Goal: Task Accomplishment & Management: Manage account settings

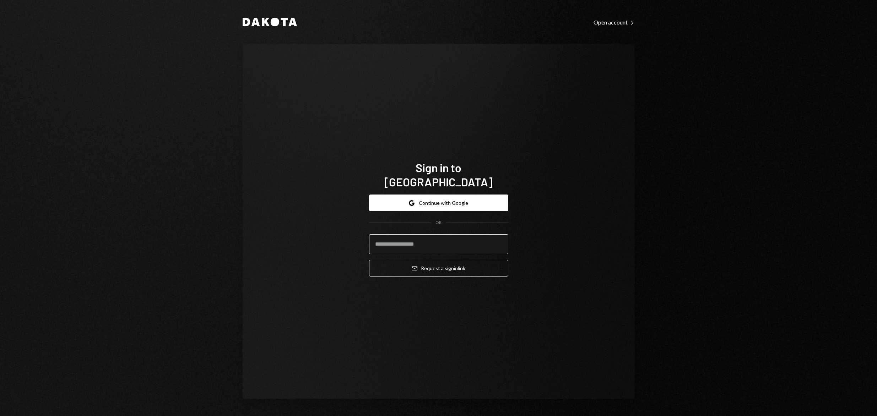
click at [426, 238] on input "email" at bounding box center [438, 244] width 139 height 20
type input "**********"
click at [451, 261] on button "Email Request a sign in link" at bounding box center [438, 268] width 139 height 17
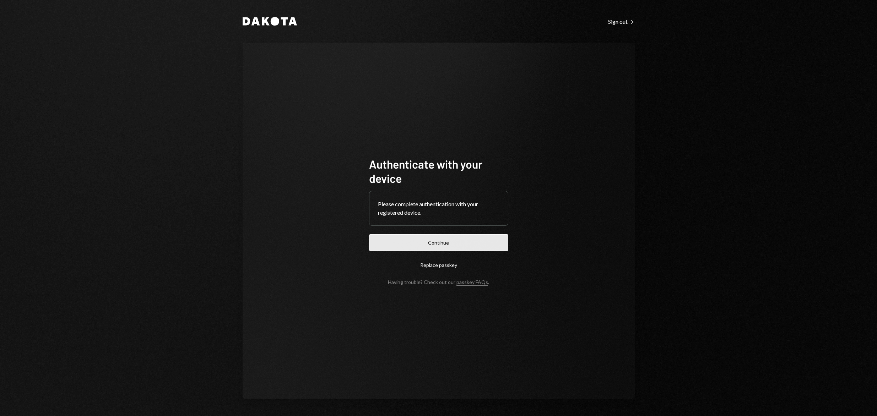
click at [439, 242] on button "Continue" at bounding box center [438, 242] width 139 height 17
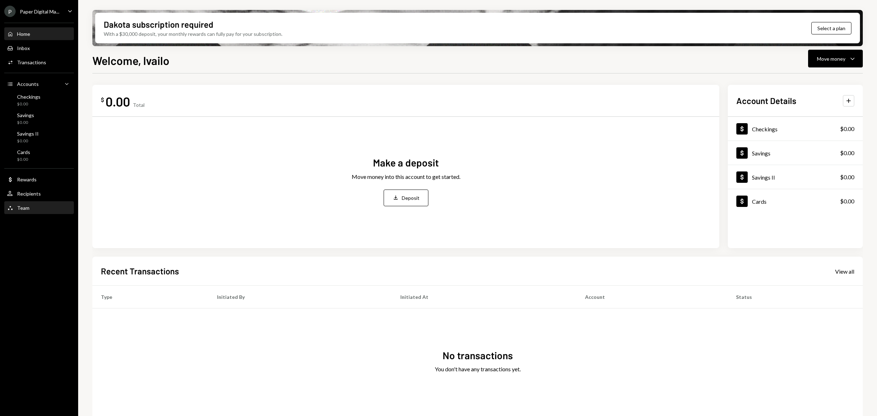
click at [31, 207] on div "Team Team" at bounding box center [39, 208] width 64 height 6
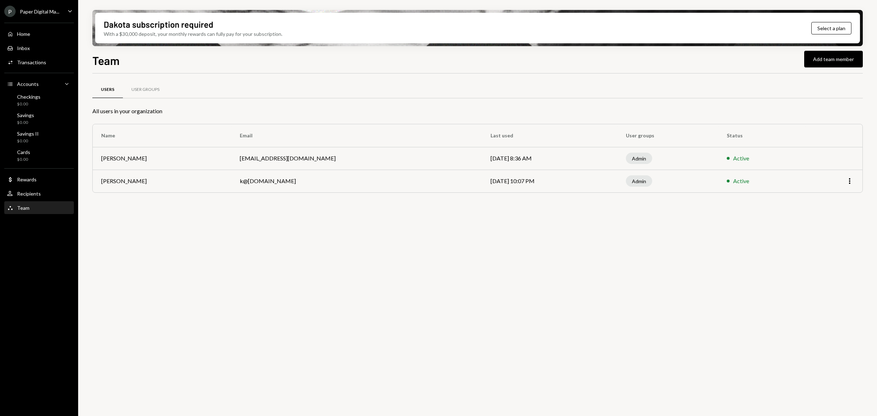
click at [53, 9] on div "Paper Digital Ma..." at bounding box center [39, 12] width 39 height 6
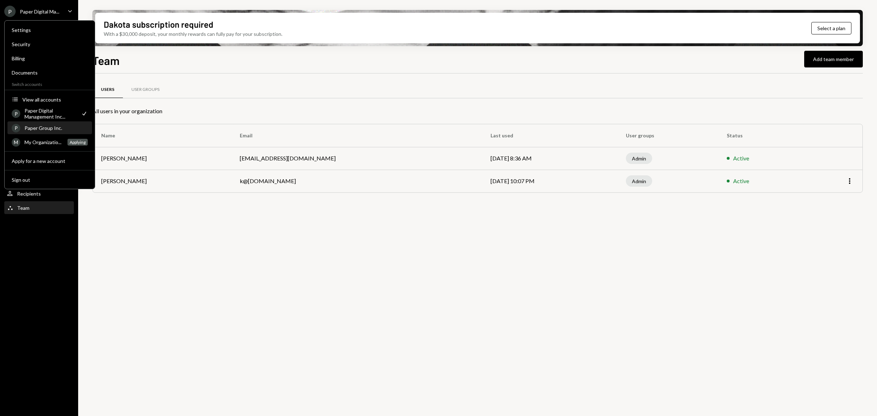
click at [49, 129] on div "Paper Group Inc." at bounding box center [56, 128] width 63 height 6
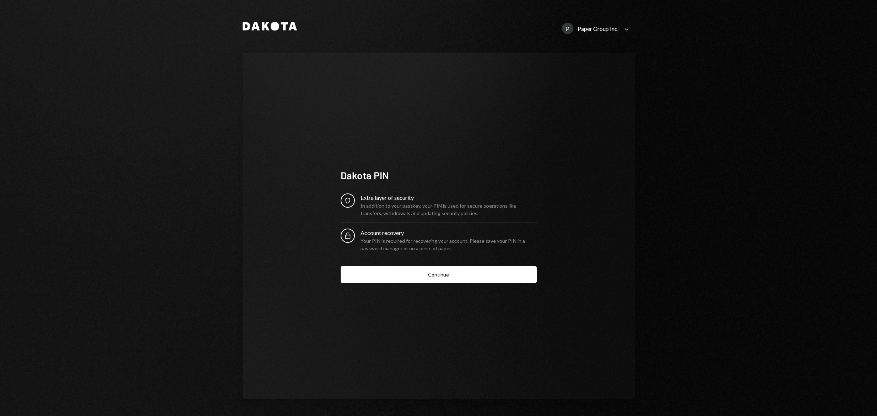
click at [440, 278] on button "Continue" at bounding box center [439, 274] width 196 height 17
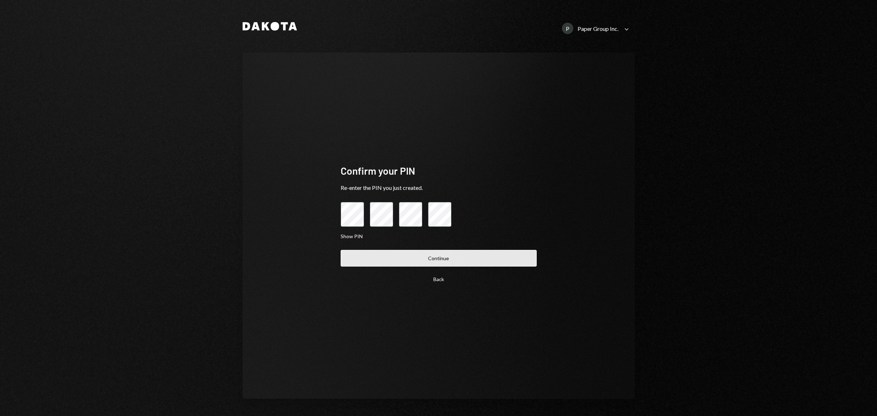
click at [474, 257] on button "Continue" at bounding box center [439, 258] width 196 height 17
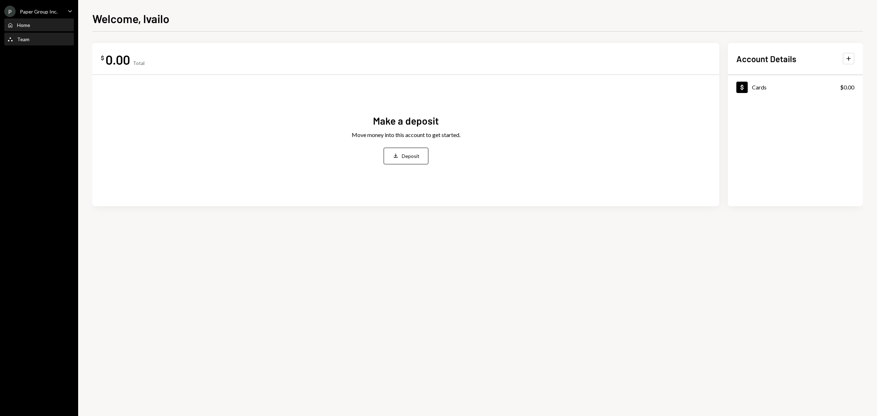
click at [23, 39] on div "Team" at bounding box center [23, 39] width 12 height 6
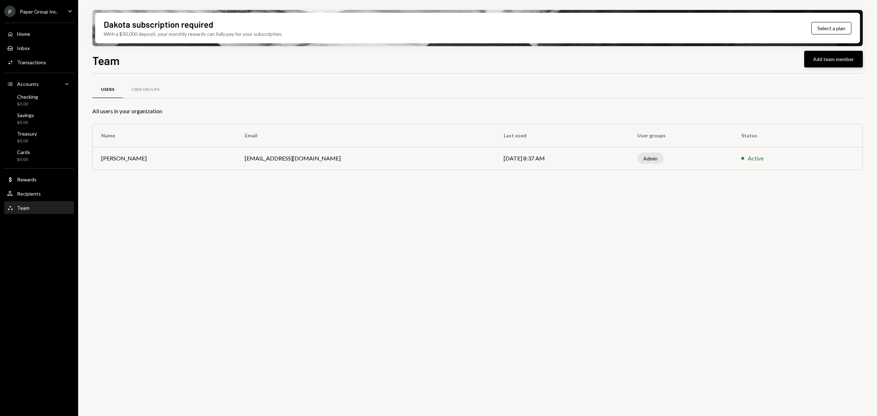
click at [845, 61] on button "Add team member" at bounding box center [833, 59] width 59 height 17
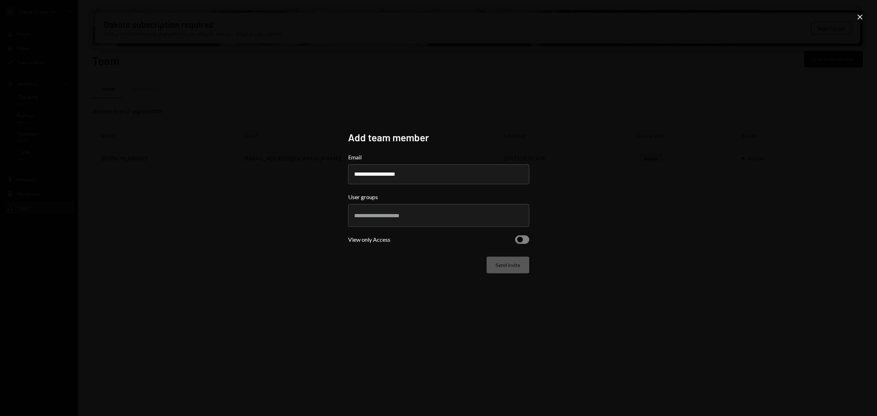
type input "**********"
click at [430, 218] on input "text" at bounding box center [438, 215] width 169 height 6
click at [380, 241] on li "Admin" at bounding box center [438, 242] width 175 height 20
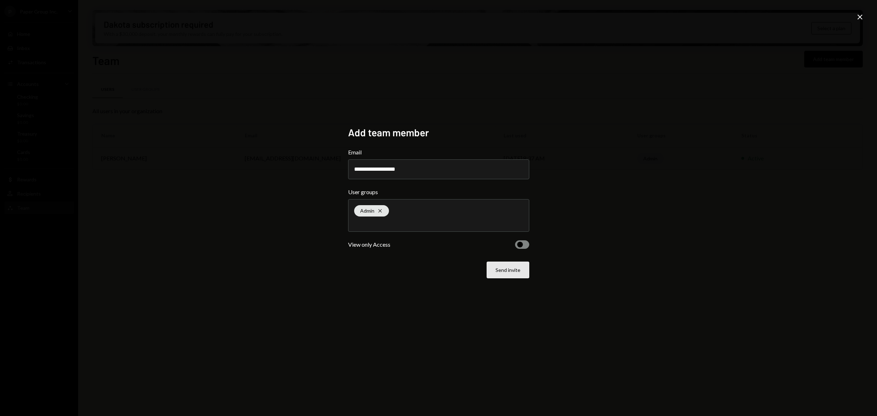
click at [516, 270] on button "Send invite" at bounding box center [507, 270] width 43 height 17
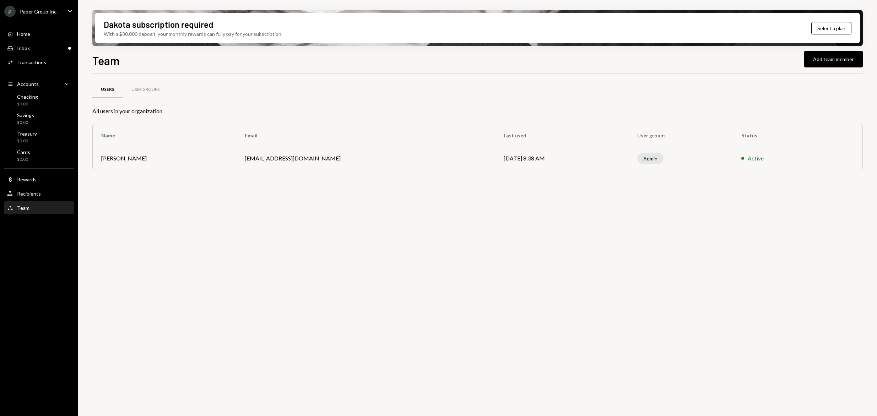
click at [45, 11] on div "Paper Group Inc." at bounding box center [39, 12] width 38 height 6
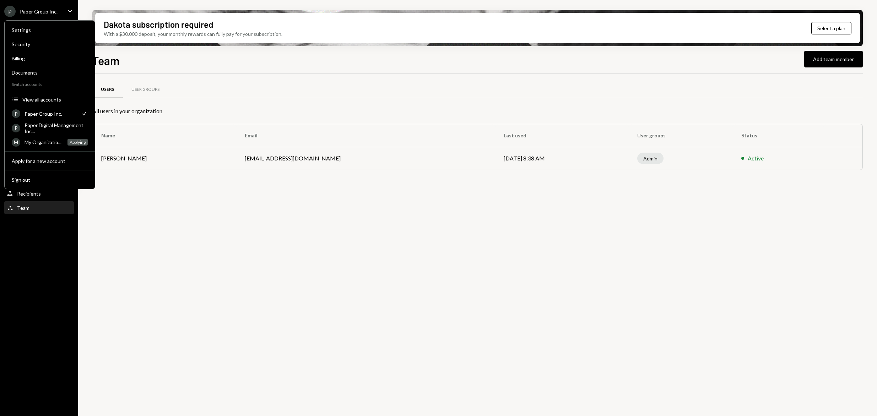
click at [45, 11] on div "Paper Group Inc." at bounding box center [39, 12] width 38 height 6
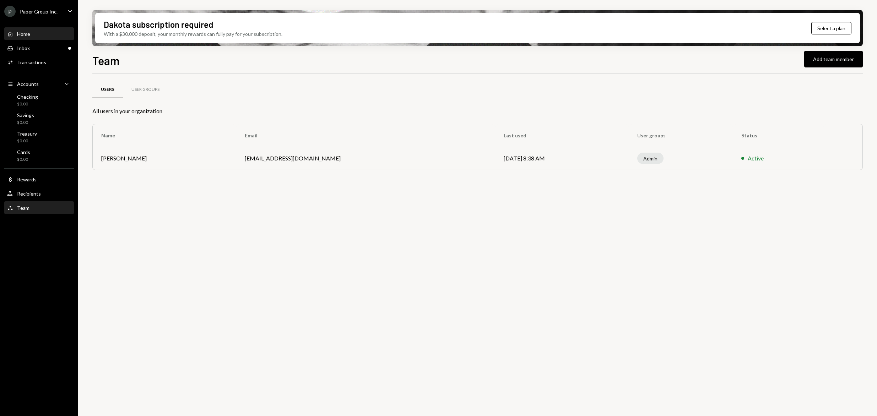
click at [29, 33] on div "Home" at bounding box center [23, 34] width 13 height 6
click at [22, 33] on div "Home" at bounding box center [23, 34] width 13 height 6
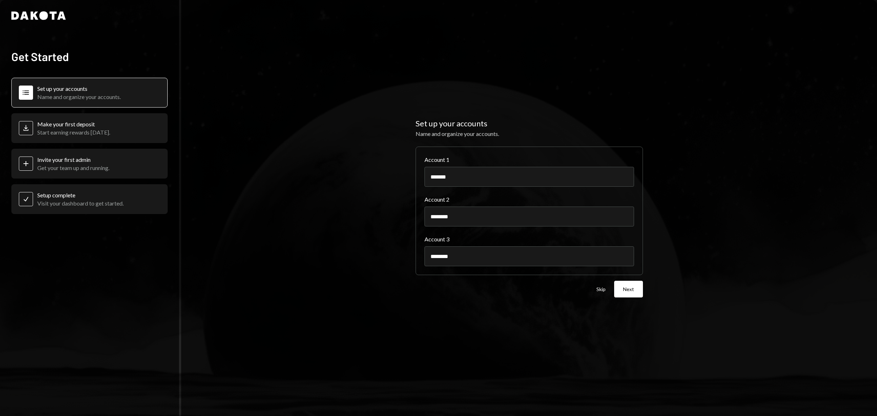
click at [65, 94] on div "Name and organize your accounts." at bounding box center [78, 96] width 83 height 7
click at [599, 289] on button "Skip" at bounding box center [600, 289] width 9 height 7
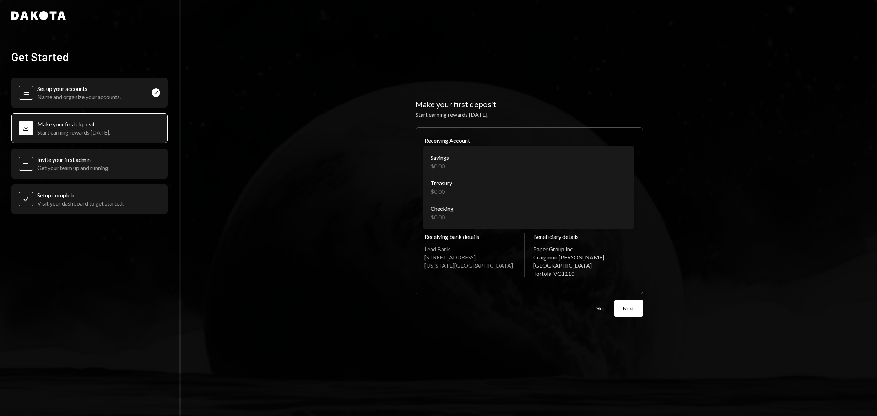
click at [582, 160] on body "**********" at bounding box center [438, 208] width 877 height 416
click at [702, 161] on html "**********" at bounding box center [438, 208] width 877 height 416
click at [595, 304] on div "Skip Next" at bounding box center [528, 308] width 227 height 17
click at [600, 309] on button "Skip" at bounding box center [600, 308] width 9 height 7
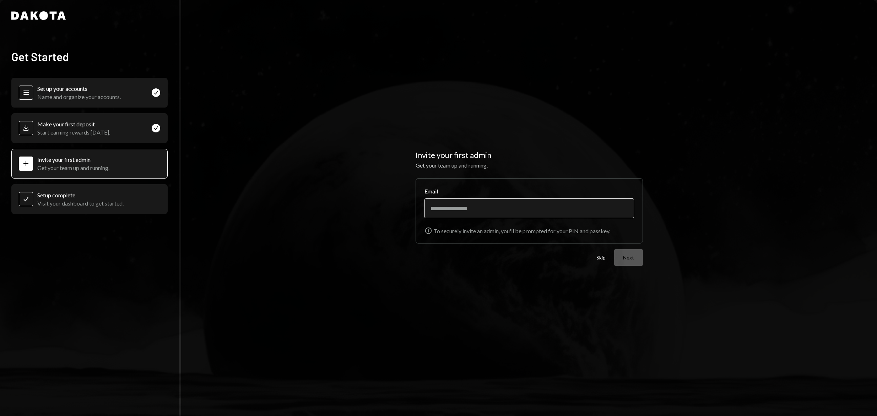
click at [450, 207] on input "Email" at bounding box center [529, 208] width 210 height 20
type input "**********"
click at [629, 261] on button "Next" at bounding box center [628, 257] width 29 height 17
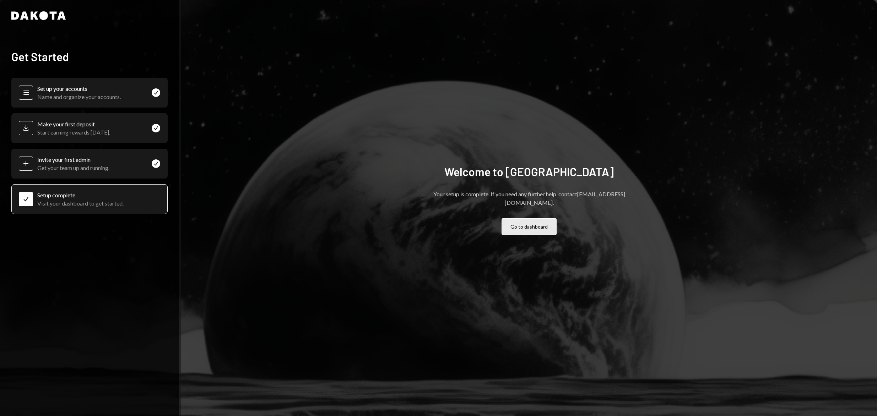
click at [532, 223] on button "Go to dashboard" at bounding box center [528, 226] width 55 height 17
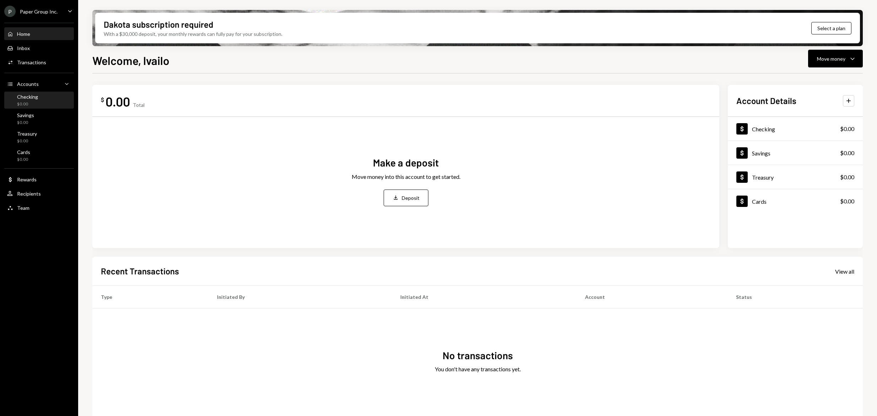
click at [26, 98] on div "Checking" at bounding box center [27, 97] width 21 height 6
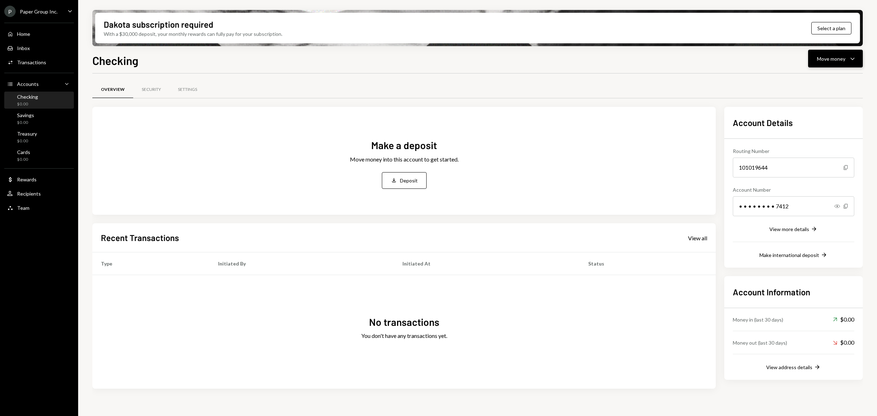
click at [838, 58] on div "Move money" at bounding box center [831, 58] width 28 height 7
click at [41, 10] on div "Paper Group Inc." at bounding box center [39, 12] width 38 height 6
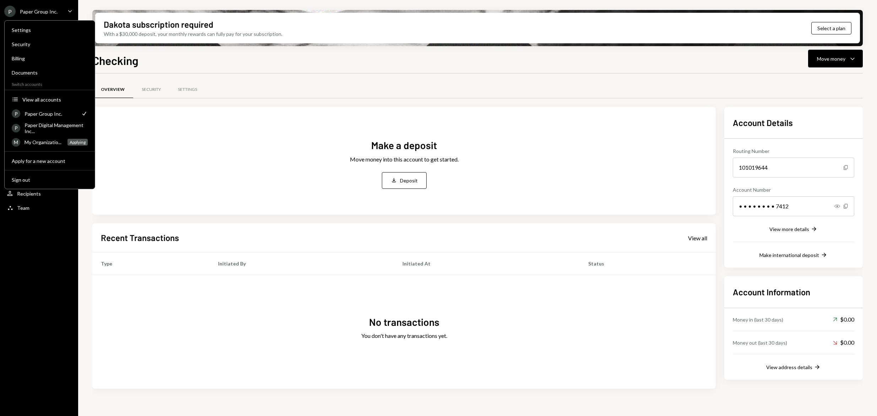
click at [354, 83] on div "Overview Security Settings" at bounding box center [477, 90] width 770 height 18
